Goal: Navigation & Orientation: Understand site structure

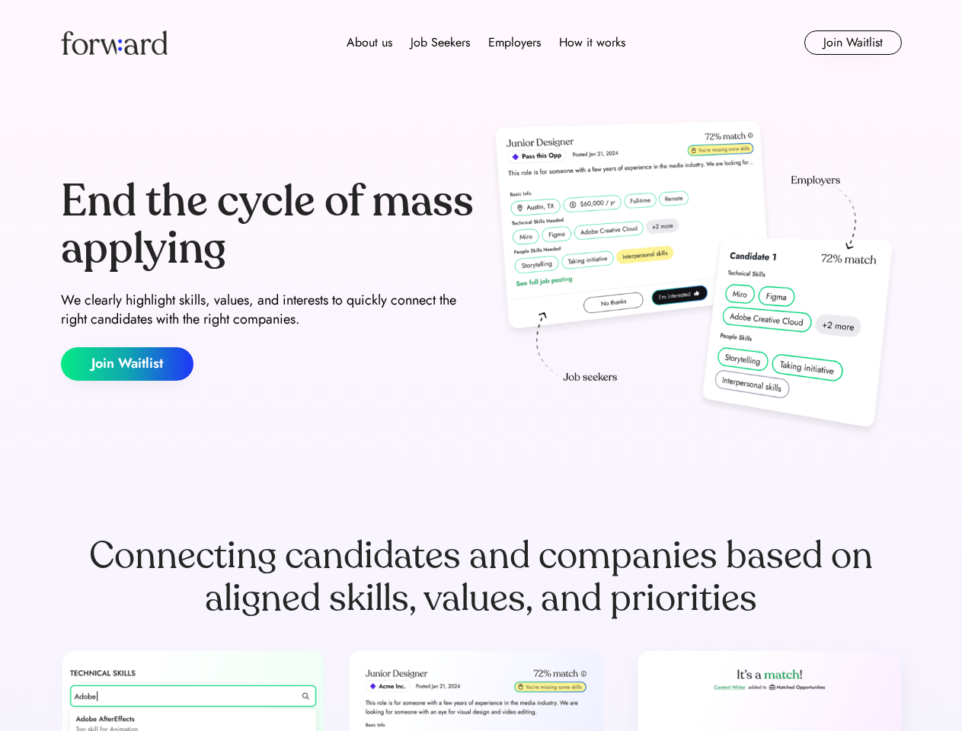
click at [481, 366] on div "End the cycle of mass applying We clearly highlight skills, values, and interes…" at bounding box center [481, 280] width 841 height 328
click at [481, 43] on div "About us Job Seekers Employers How it works" at bounding box center [486, 43] width 600 height 18
click at [114, 43] on img at bounding box center [114, 42] width 107 height 24
click at [486, 43] on div "About us Job Seekers Employers How it works" at bounding box center [486, 43] width 600 height 18
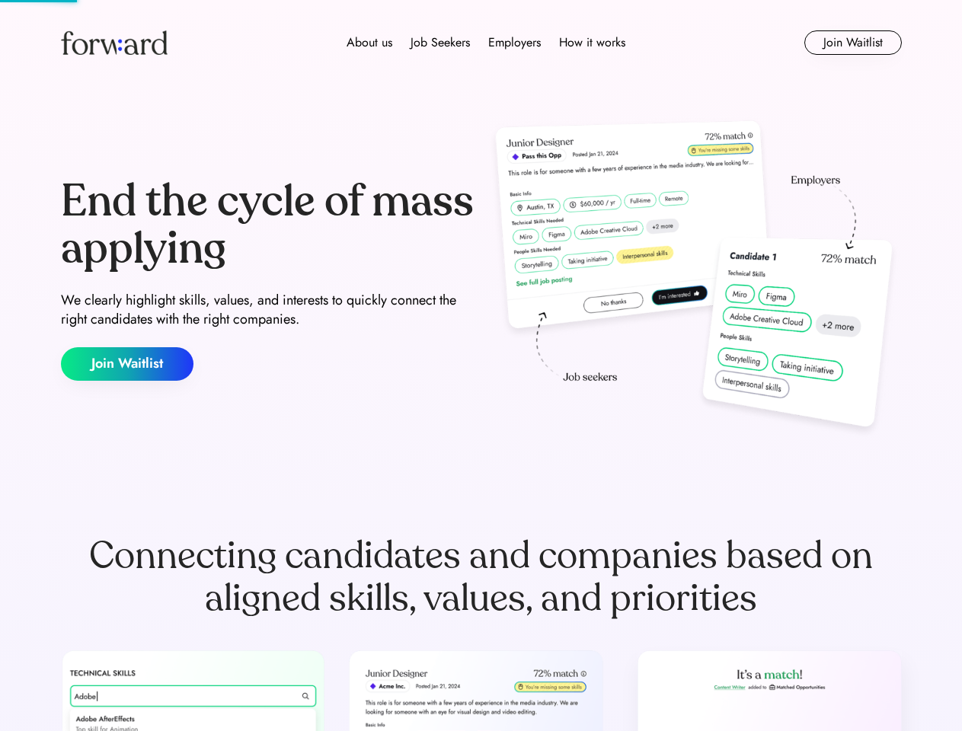
click at [369, 43] on div "About us" at bounding box center [370, 43] width 46 height 18
click at [440, 43] on div "Job Seekers" at bounding box center [440, 43] width 59 height 18
click at [514, 43] on div "Employers" at bounding box center [514, 43] width 53 height 18
click at [591, 43] on div "How it works" at bounding box center [592, 43] width 66 height 18
